Goal: Complete application form: Complete application form

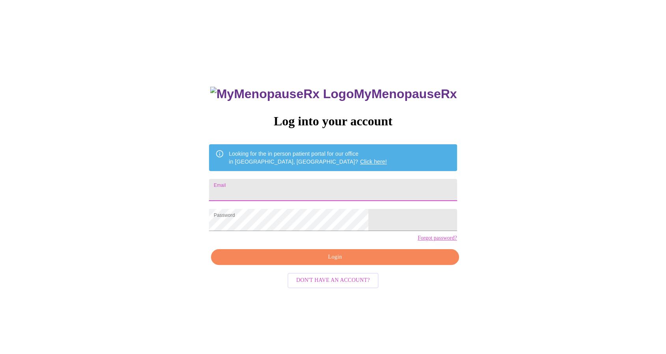
click at [269, 190] on input "Email" at bounding box center [333, 190] width 248 height 22
type input "[EMAIL_ADDRESS][DOMAIN_NAME]"
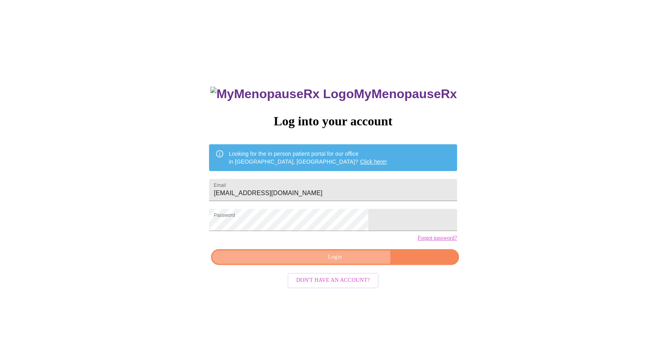
click at [345, 262] on span "Login" at bounding box center [334, 257] width 229 height 10
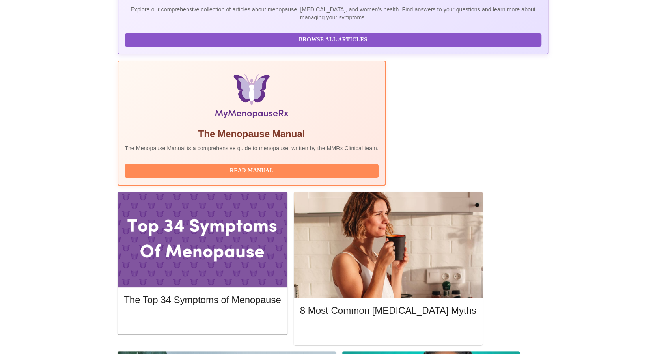
scroll to position [194, 0]
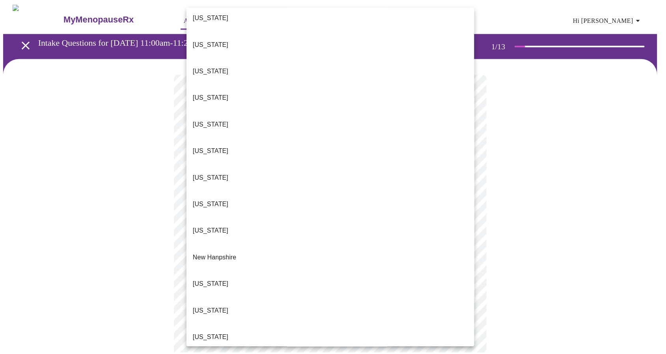
scroll to position [542, 0]
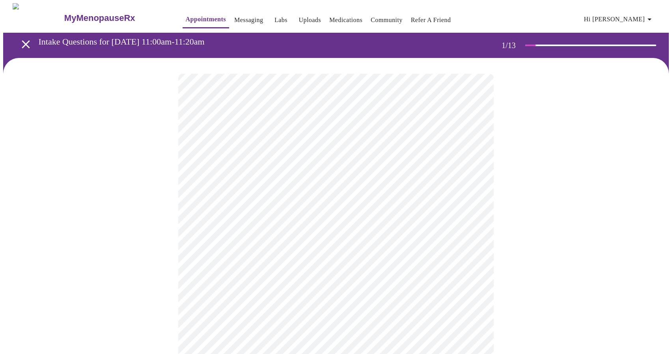
click at [472, 230] on body "MyMenopauseRx Appointments Messaging Labs Uploads Medications Community Refer a…" at bounding box center [336, 360] width 666 height 714
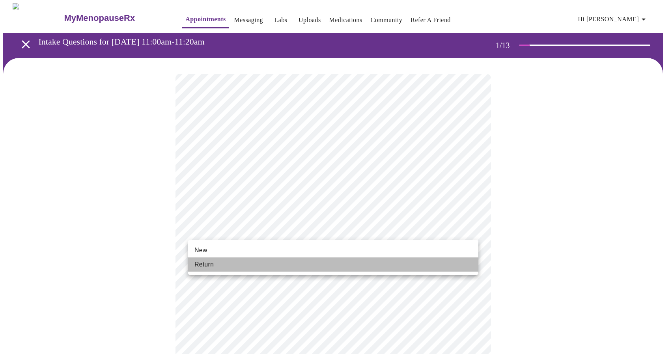
click at [438, 263] on li "Return" at bounding box center [333, 264] width 290 height 14
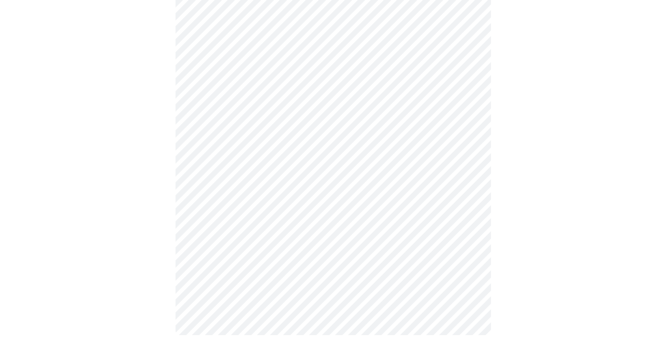
scroll to position [0, 0]
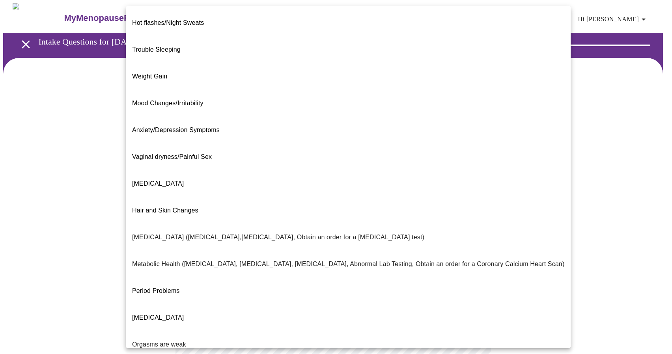
click at [468, 159] on body "MyMenopauseRx Appointments Messaging Labs Uploads Medications Community Refer a…" at bounding box center [336, 240] width 666 height 474
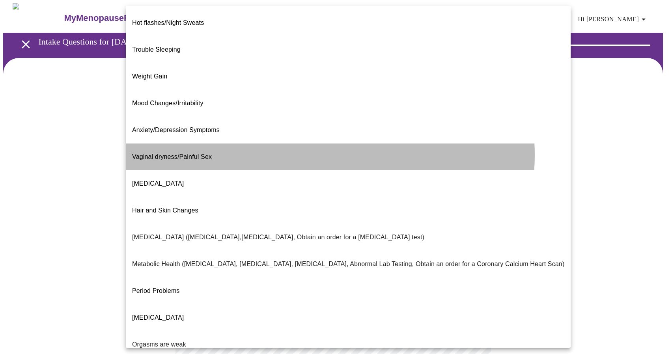
click at [330, 144] on li "Vaginal dryness/Painful Sex" at bounding box center [348, 157] width 445 height 27
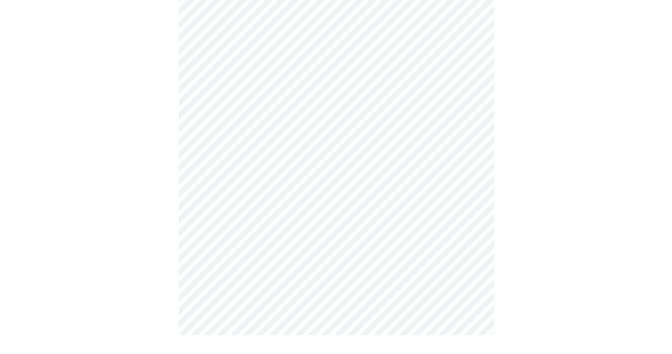
scroll to position [98, 0]
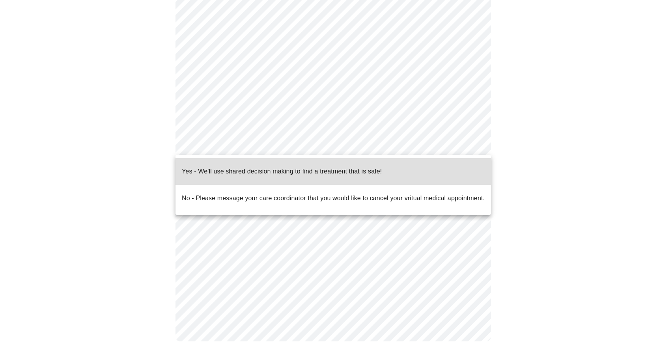
click at [307, 148] on body "MyMenopauseRx Appointments Messaging Labs Uploads Medications Community Refer a…" at bounding box center [336, 131] width 666 height 452
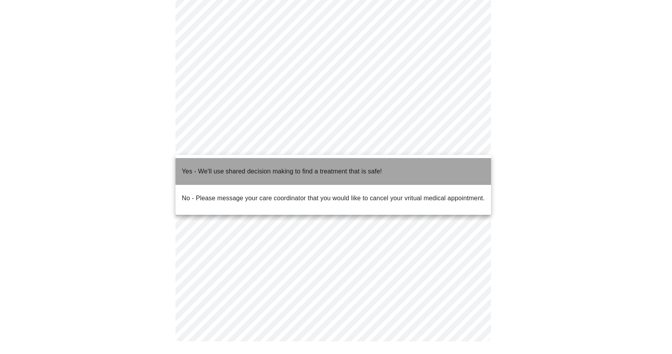
click at [334, 167] on p "Yes - We'll use shared decision making to find a treatment that is safe!" at bounding box center [282, 171] width 200 height 9
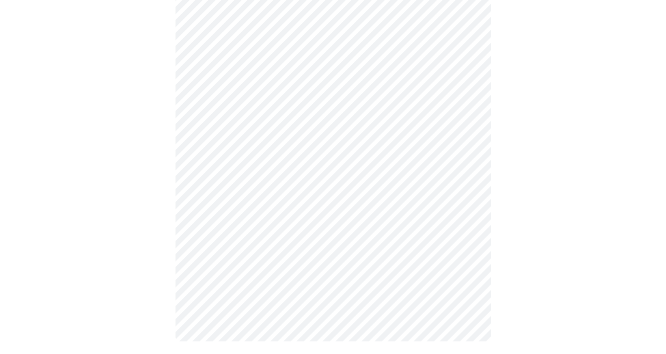
scroll to position [0, 0]
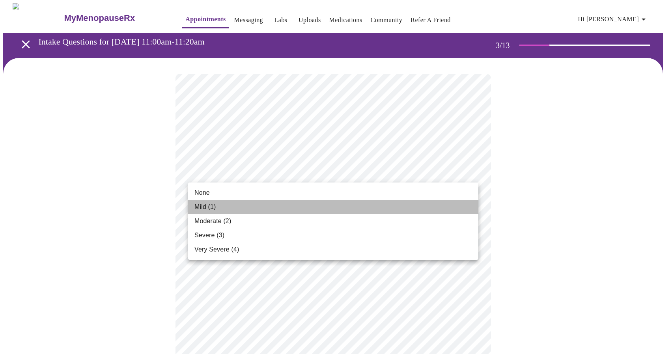
click at [385, 201] on li "Mild (1)" at bounding box center [333, 207] width 290 height 14
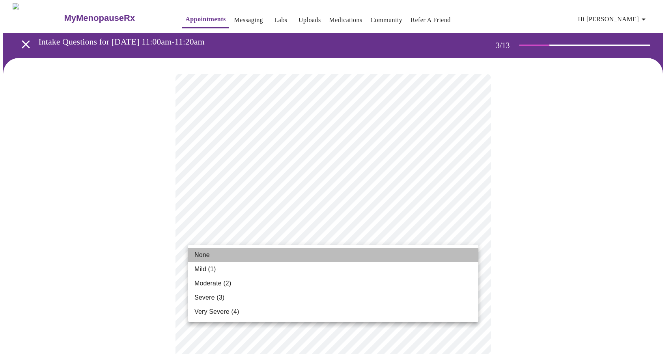
click at [434, 259] on li "None" at bounding box center [333, 255] width 290 height 14
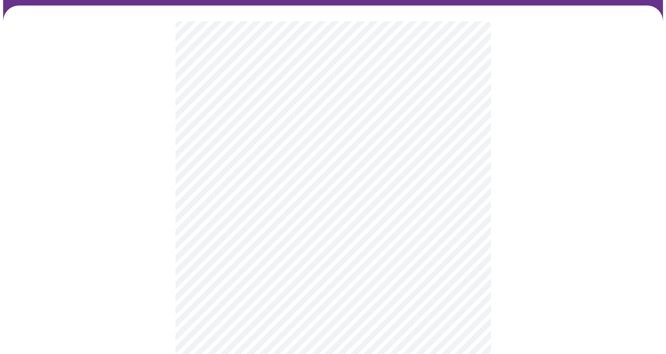
scroll to position [84, 0]
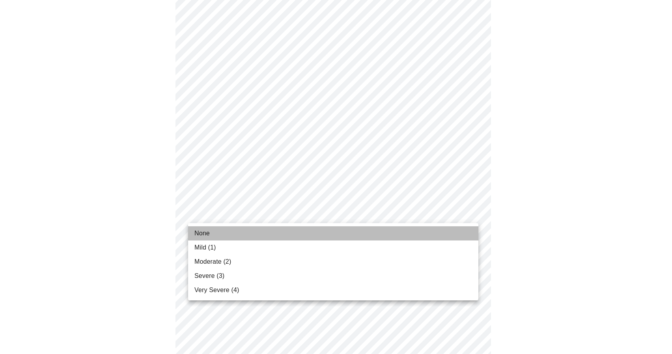
click at [453, 235] on li "None" at bounding box center [333, 233] width 290 height 14
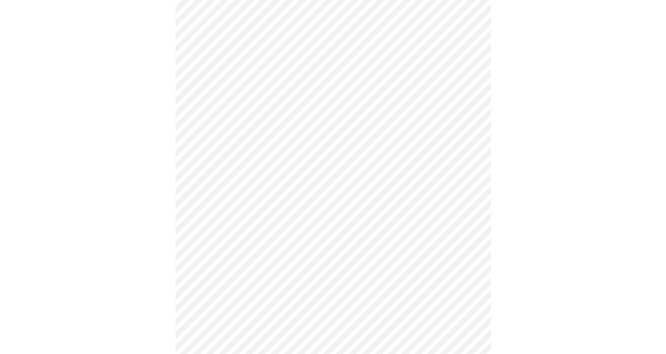
scroll to position [179, 0]
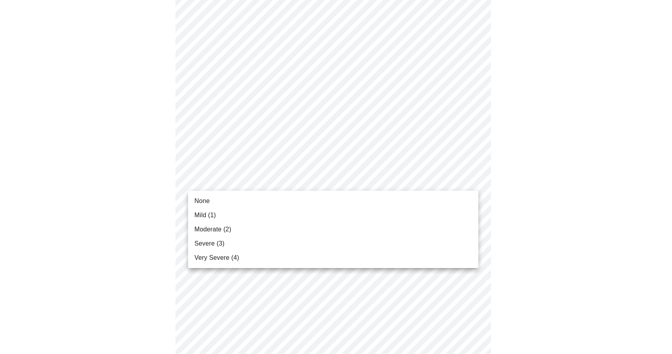
click at [471, 180] on body "MyMenopauseRx Appointments Messaging Labs Uploads Medications Community Refer a…" at bounding box center [336, 333] width 666 height 1016
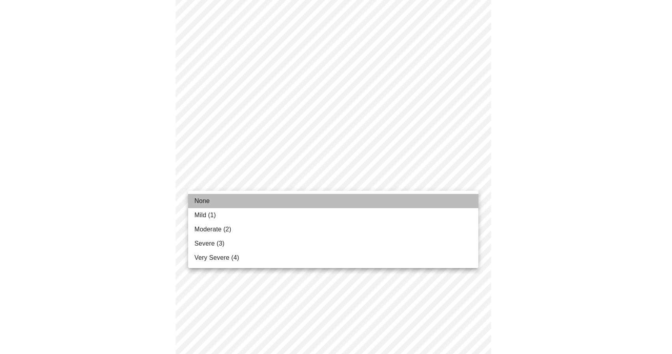
click at [441, 201] on li "None" at bounding box center [333, 201] width 290 height 14
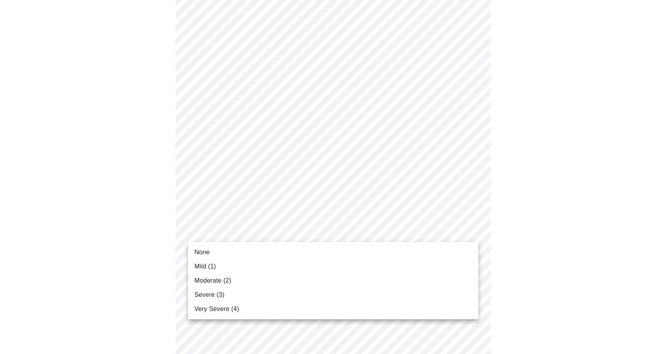
click at [470, 230] on body "MyMenopauseRx Appointments Messaging Labs Uploads Medications Community Refer a…" at bounding box center [336, 327] width 666 height 1005
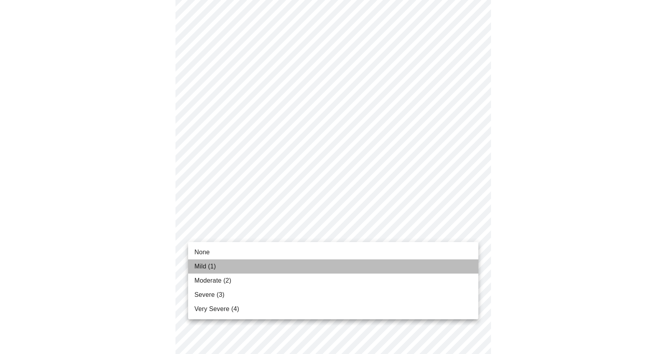
click at [458, 269] on li "Mild (1)" at bounding box center [333, 266] width 290 height 14
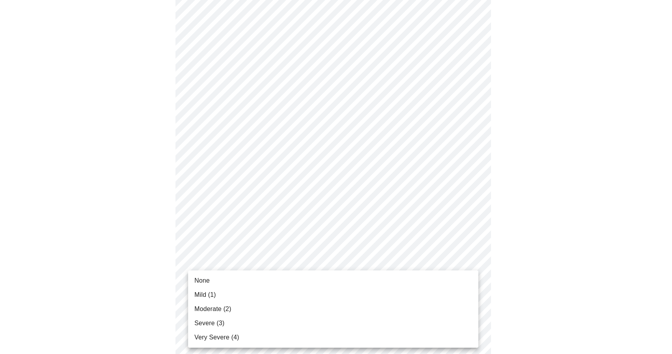
click at [472, 282] on body "MyMenopauseRx Appointments Messaging Labs Uploads Medications Community Refer a…" at bounding box center [336, 322] width 666 height 994
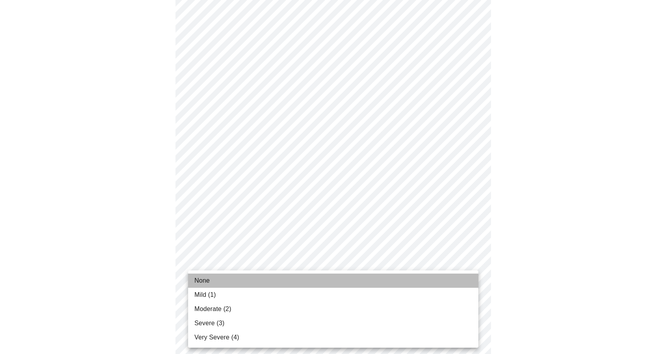
click at [464, 282] on li "None" at bounding box center [333, 281] width 290 height 14
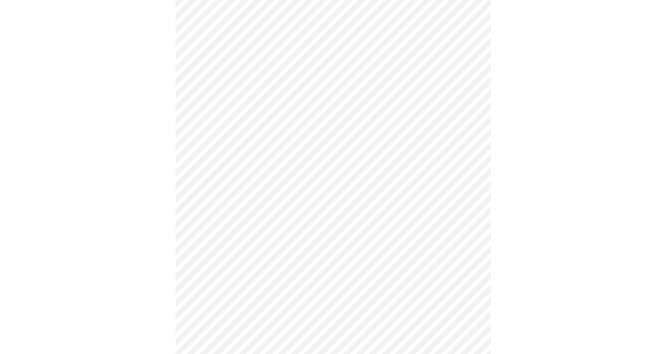
scroll to position [289, 0]
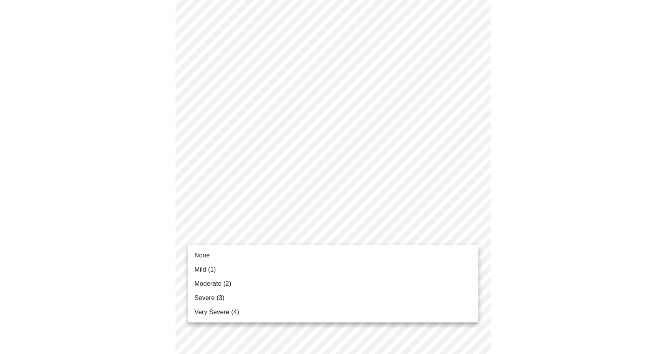
click at [471, 233] on body "MyMenopauseRx Appointments Messaging Labs Uploads Medications Community Refer a…" at bounding box center [336, 205] width 666 height 983
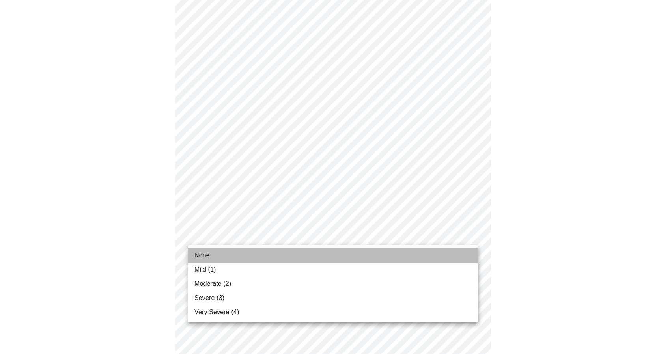
click at [454, 259] on li "None" at bounding box center [333, 255] width 290 height 14
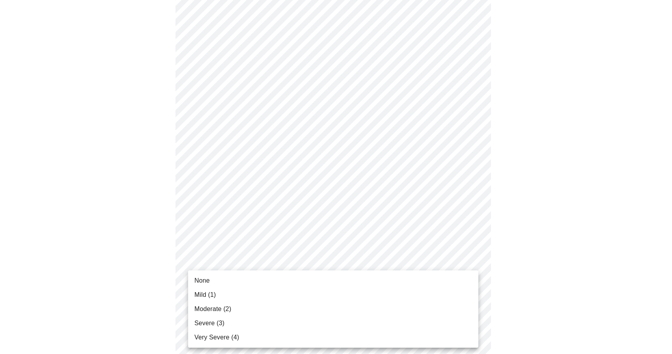
click at [470, 297] on body "MyMenopauseRx Appointments Messaging Labs Uploads Medications Community Refer a…" at bounding box center [336, 200] width 666 height 972
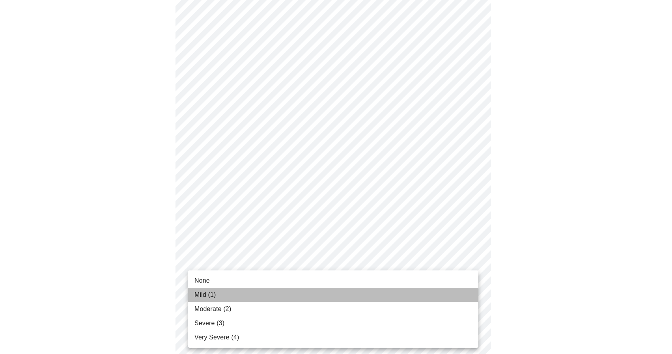
click at [456, 299] on li "Mild (1)" at bounding box center [333, 295] width 290 height 14
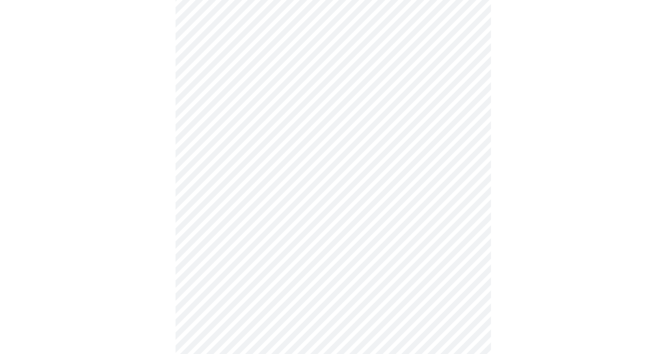
scroll to position [415, 0]
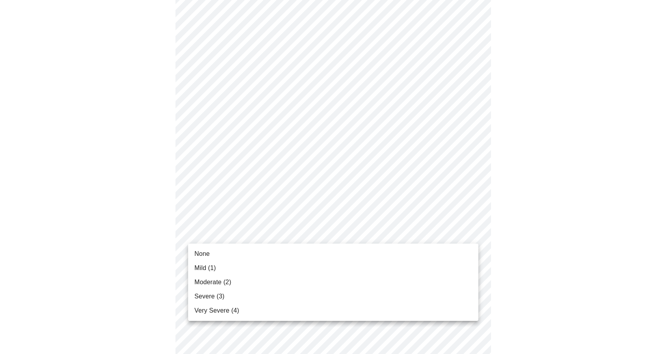
click at [471, 232] on body "MyMenopauseRx Appointments Messaging Labs Uploads Medications Community Refer a…" at bounding box center [336, 68] width 666 height 961
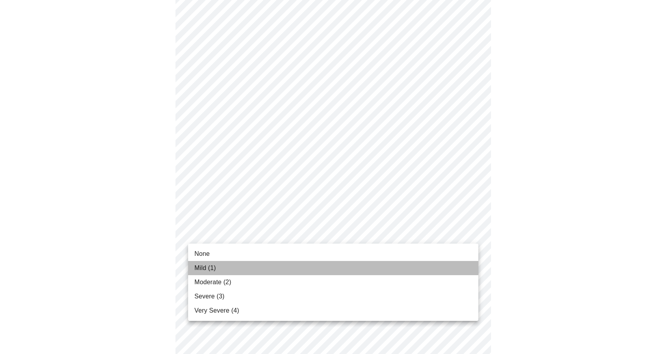
click at [448, 265] on li "Mild (1)" at bounding box center [333, 268] width 290 height 14
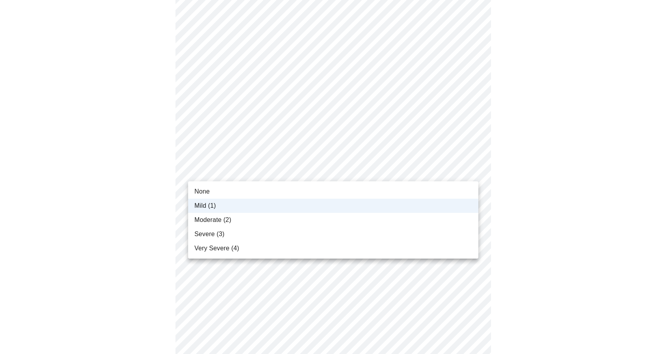
click at [471, 169] on body "MyMenopauseRx Appointments Messaging Labs Uploads Medications Community Refer a…" at bounding box center [336, 62] width 666 height 949
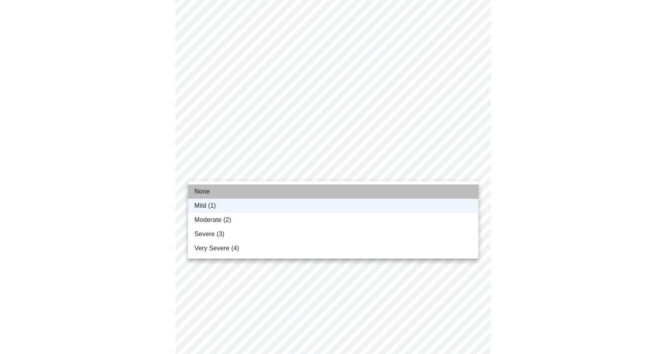
click at [457, 189] on li "None" at bounding box center [333, 192] width 290 height 14
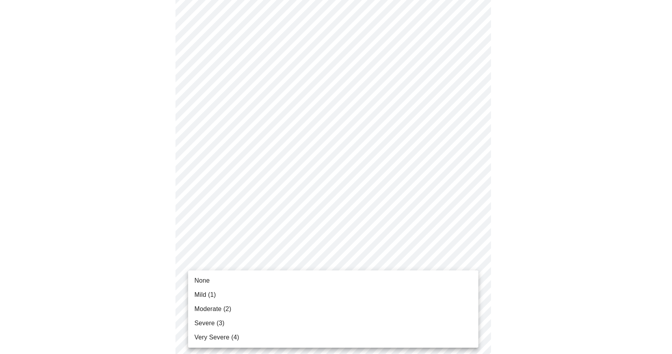
click at [473, 295] on body "MyMenopauseRx Appointments Messaging Labs Uploads Medications Community Refer a…" at bounding box center [336, 62] width 666 height 949
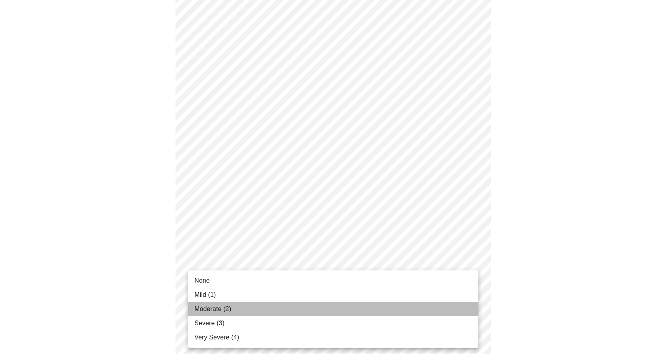
click at [456, 308] on li "Moderate (2)" at bounding box center [333, 309] width 290 height 14
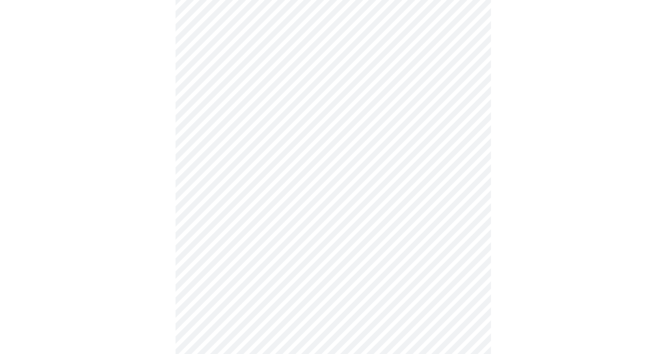
scroll to position [536, 0]
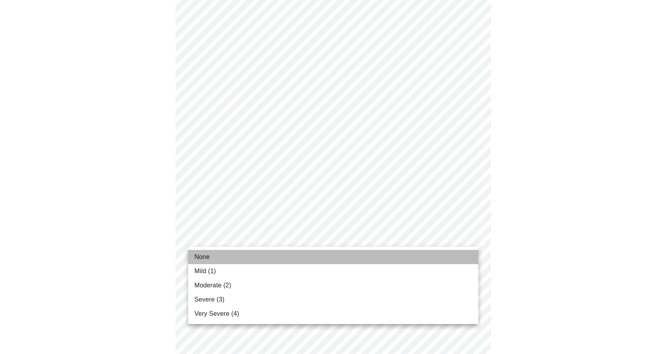
click at [458, 259] on li "None" at bounding box center [333, 257] width 290 height 14
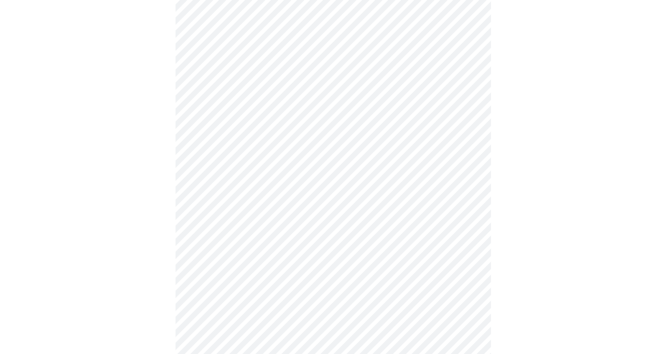
scroll to position [221, 0]
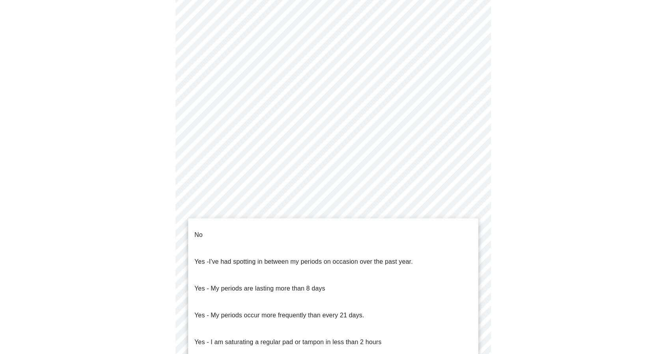
click at [470, 259] on body "MyMenopauseRx Appointments Messaging Labs Uploads Medications Community Refer a…" at bounding box center [336, 170] width 666 height 777
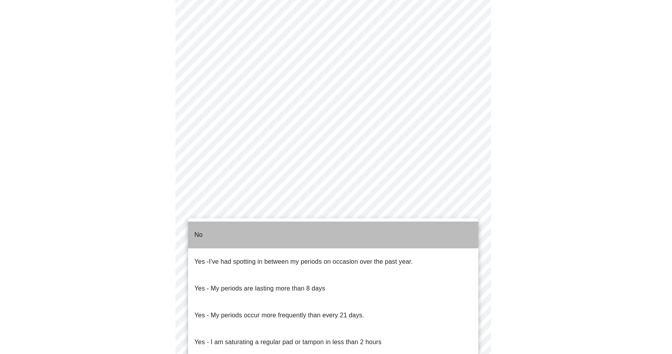
click at [435, 229] on li "No" at bounding box center [333, 235] width 290 height 27
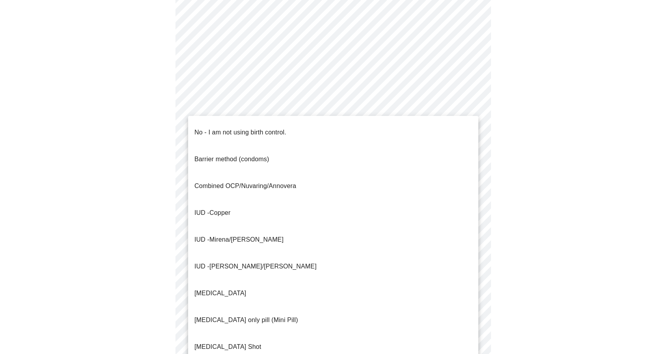
click at [472, 319] on body "MyMenopauseRx Appointments Messaging Labs Uploads Medications Community Refer a…" at bounding box center [336, 168] width 666 height 773
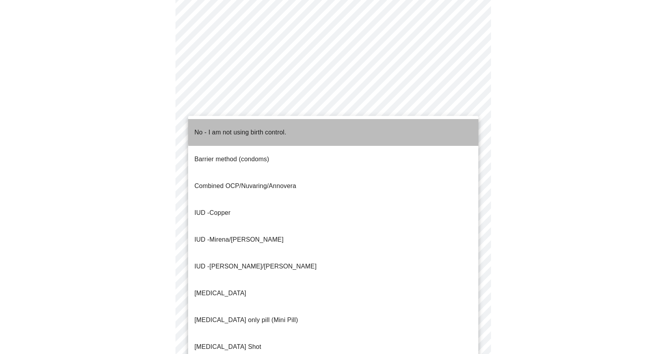
click at [422, 125] on li "No - I am not using birth control." at bounding box center [333, 132] width 290 height 27
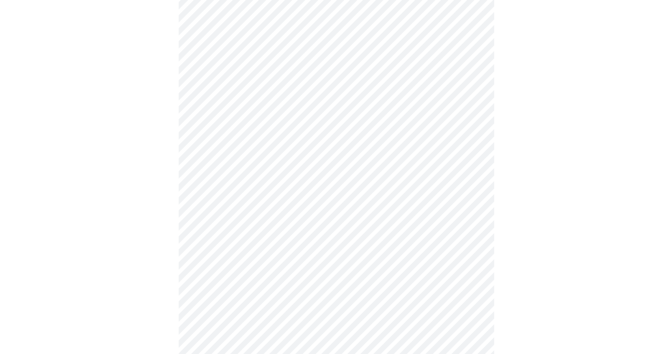
scroll to position [414, 0]
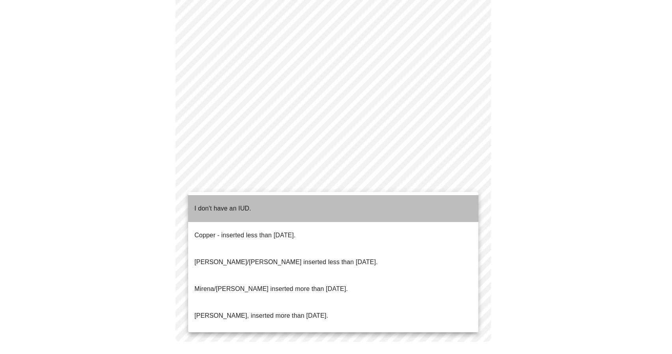
click at [423, 205] on li "I don't have an IUD." at bounding box center [333, 208] width 290 height 27
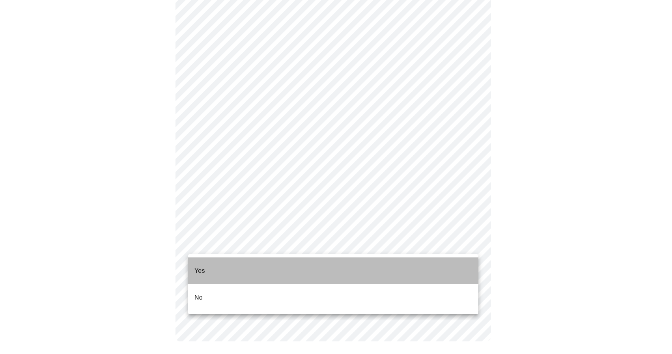
click at [451, 264] on li "Yes" at bounding box center [333, 270] width 290 height 27
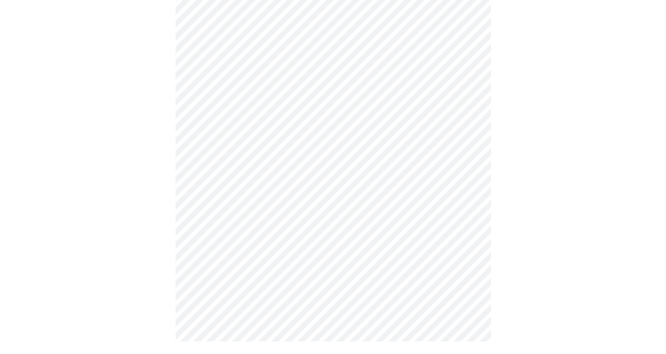
scroll to position [0, 0]
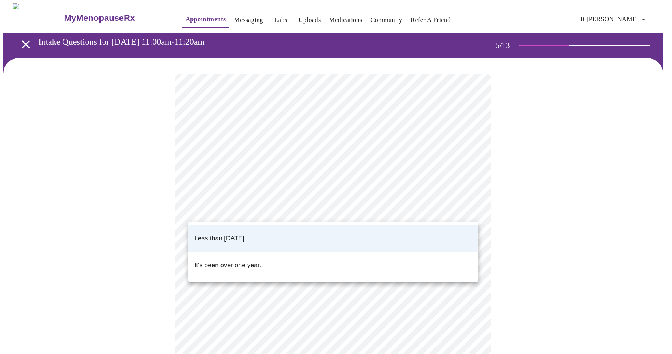
click at [471, 209] on body "MyMenopauseRx Appointments Messaging Labs Uploads Medications Community Refer a…" at bounding box center [336, 294] width 666 height 583
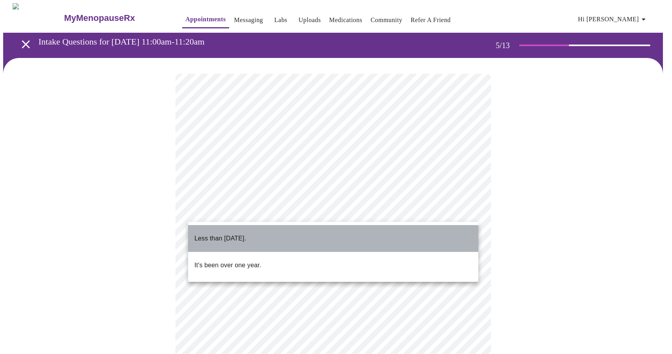
click at [440, 241] on li "Less than [DATE]." at bounding box center [333, 238] width 290 height 27
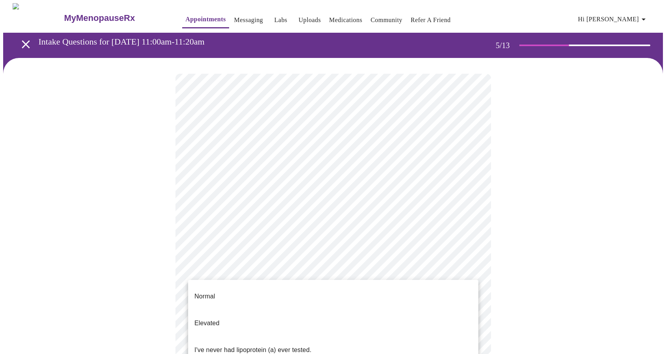
click at [471, 273] on body "MyMenopauseRx Appointments Messaging Labs Uploads Medications Community Refer a…" at bounding box center [336, 294] width 666 height 583
click at [546, 234] on div at bounding box center [336, 177] width 672 height 354
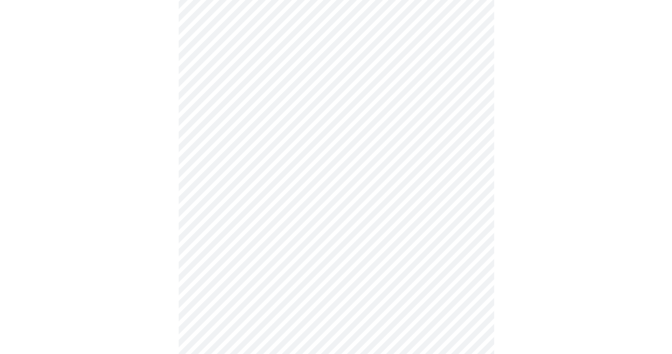
scroll to position [229, 0]
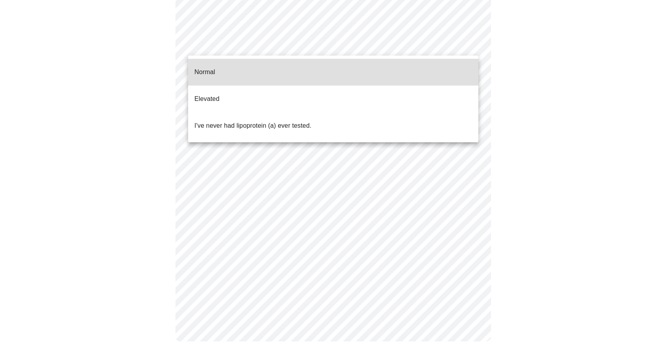
click at [470, 45] on body "MyMenopauseRx Appointments Messaging Labs Uploads Medications Community Refer a…" at bounding box center [336, 65] width 666 height 583
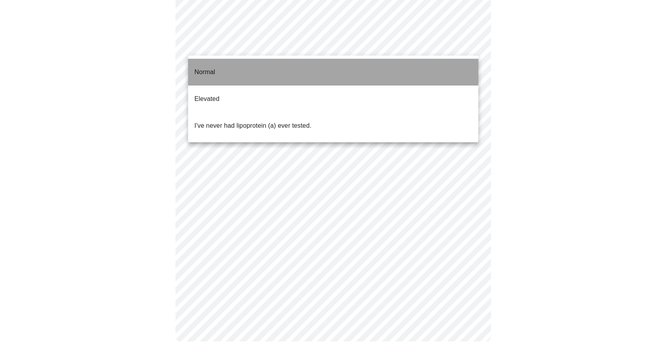
click at [331, 68] on li "Normal" at bounding box center [333, 72] width 290 height 27
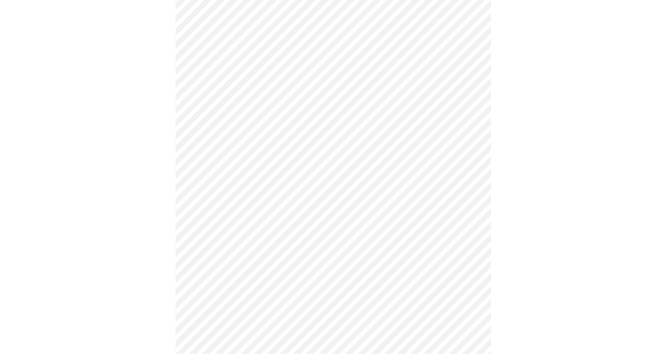
scroll to position [1893, 0]
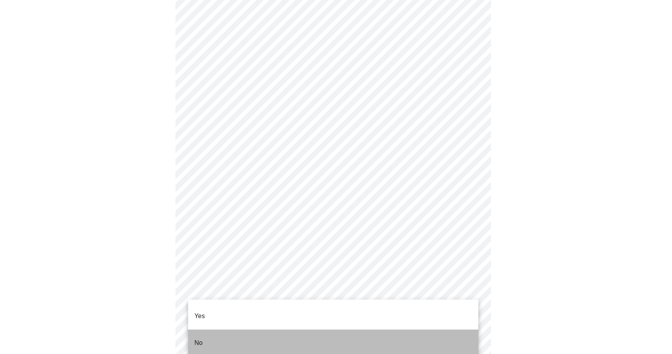
click at [387, 334] on li "No" at bounding box center [333, 343] width 290 height 27
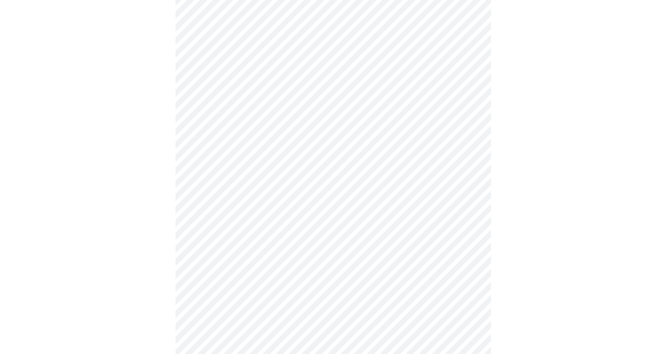
scroll to position [562, 0]
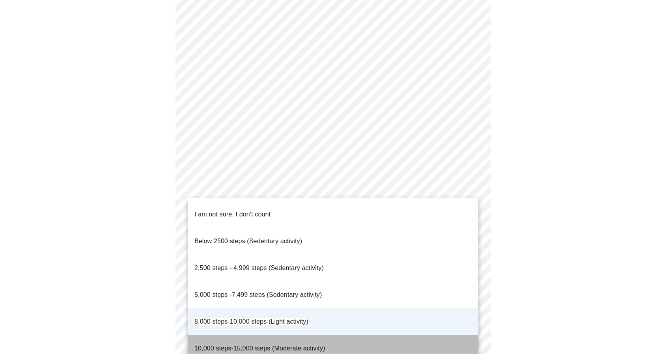
click at [425, 335] on li "10,000 steps-15,000 steps (Moderate activity)" at bounding box center [333, 348] width 290 height 27
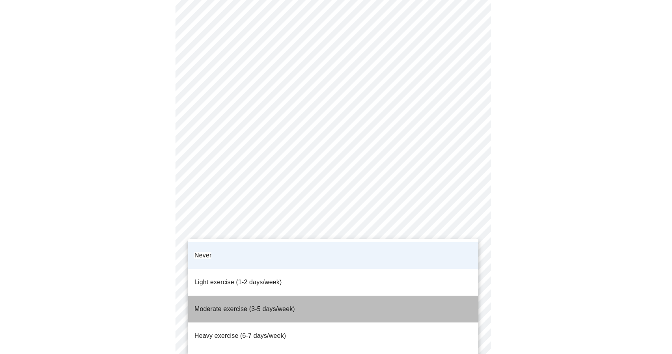
click at [328, 296] on li "Moderate exercise (3-5 days/week)" at bounding box center [333, 309] width 290 height 27
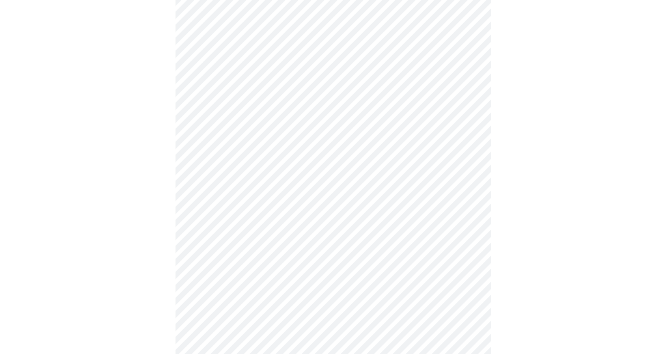
scroll to position [284, 0]
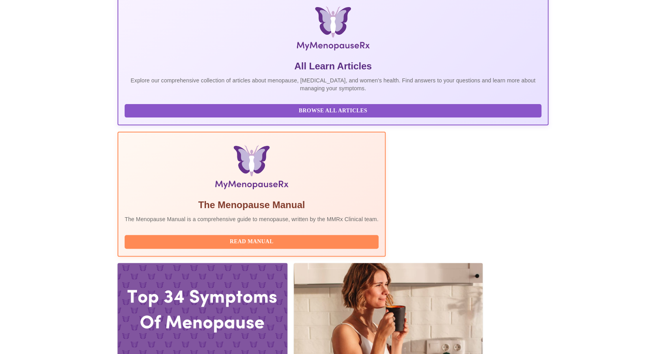
scroll to position [158, 0]
